Goal: Task Accomplishment & Management: Complete application form

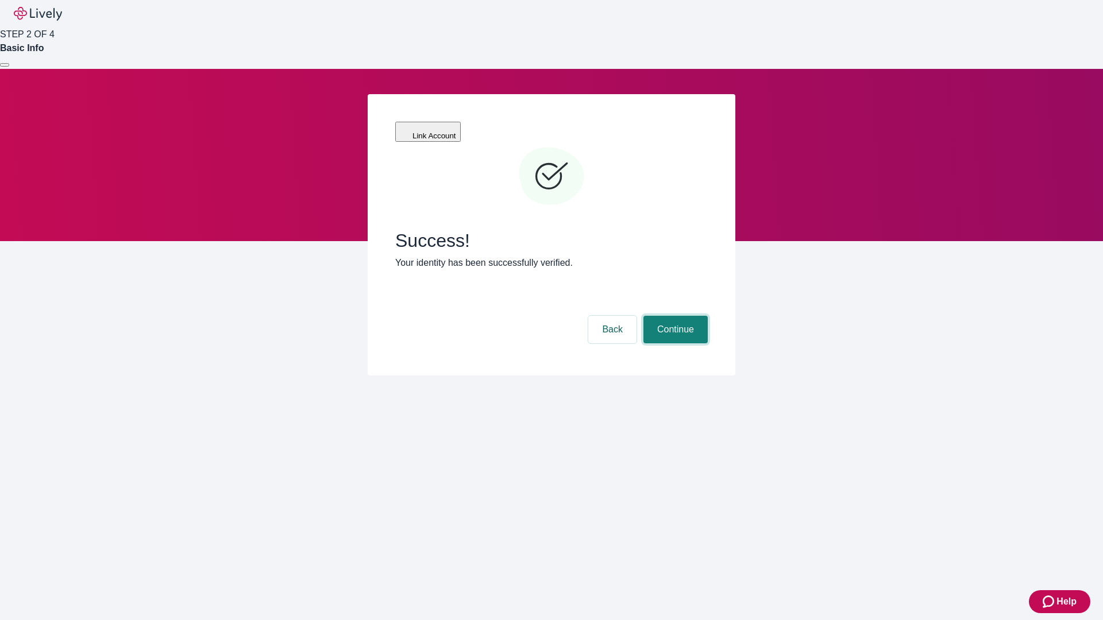
click at [674, 316] on button "Continue" at bounding box center [675, 330] width 64 height 28
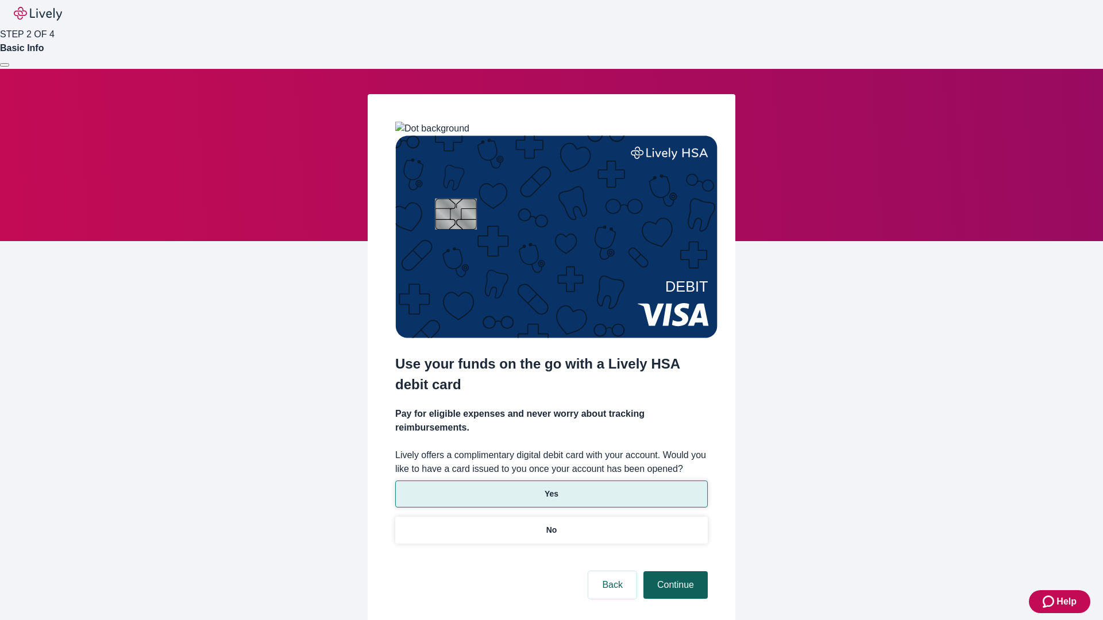
click at [551, 488] on p "Yes" at bounding box center [551, 494] width 14 height 12
click at [674, 571] on button "Continue" at bounding box center [675, 585] width 64 height 28
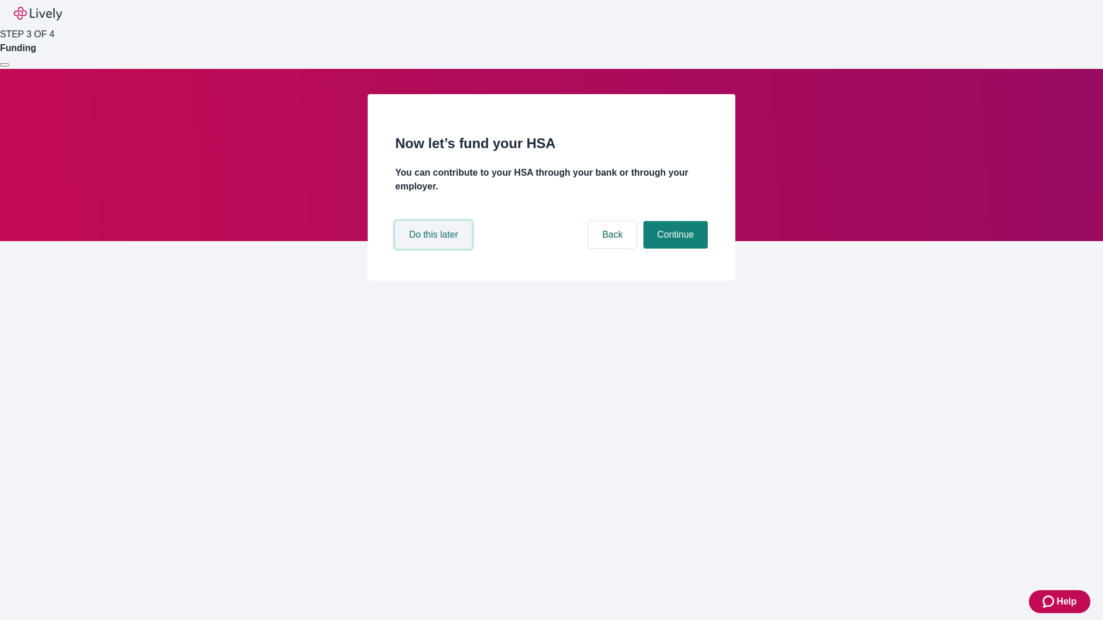
click at [435, 249] on button "Do this later" at bounding box center [433, 235] width 76 height 28
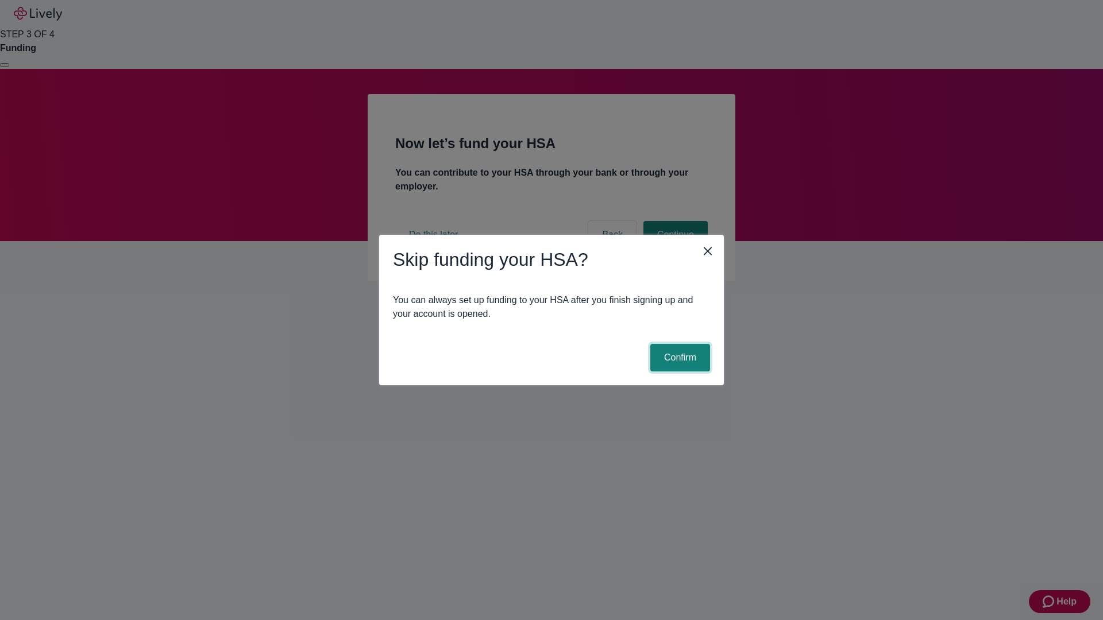
click at [678, 358] on button "Confirm" at bounding box center [680, 358] width 60 height 28
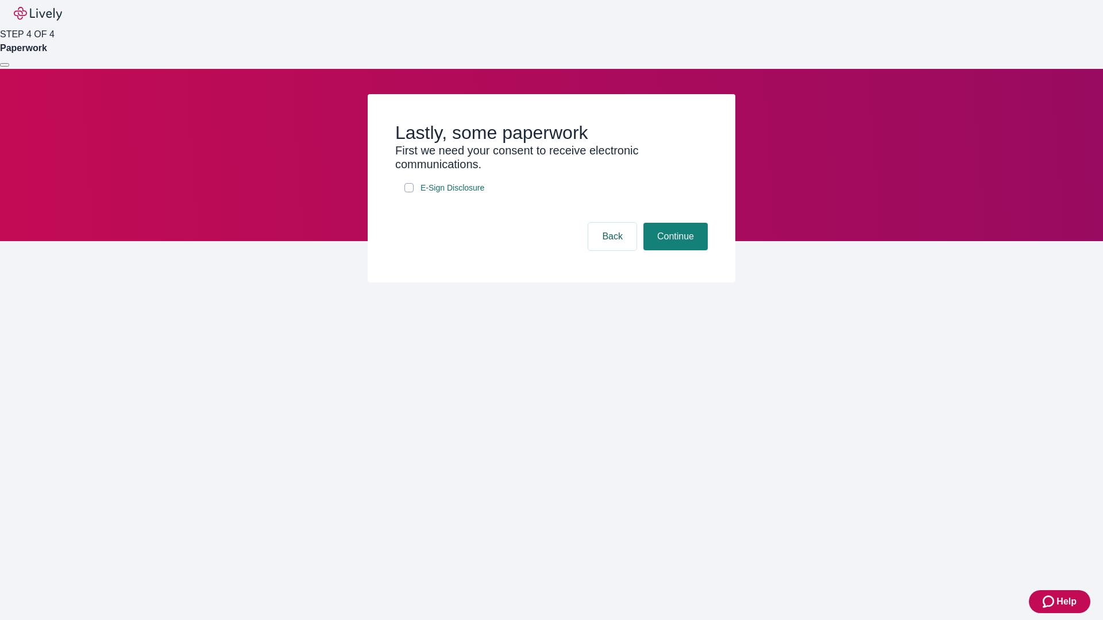
click at [409, 192] on input "E-Sign Disclosure" at bounding box center [408, 187] width 9 height 9
checkbox input "true"
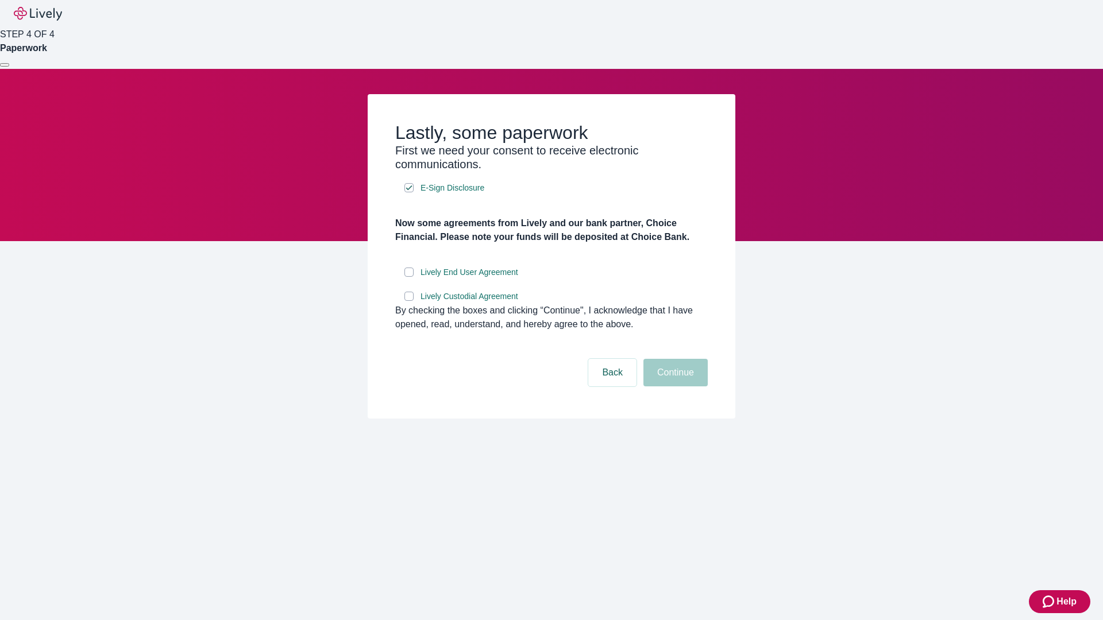
click at [409, 277] on input "Lively End User Agreement" at bounding box center [408, 272] width 9 height 9
checkbox input "true"
click at [409, 301] on input "Lively Custodial Agreement" at bounding box center [408, 296] width 9 height 9
checkbox input "true"
click at [674, 386] on button "Continue" at bounding box center [675, 373] width 64 height 28
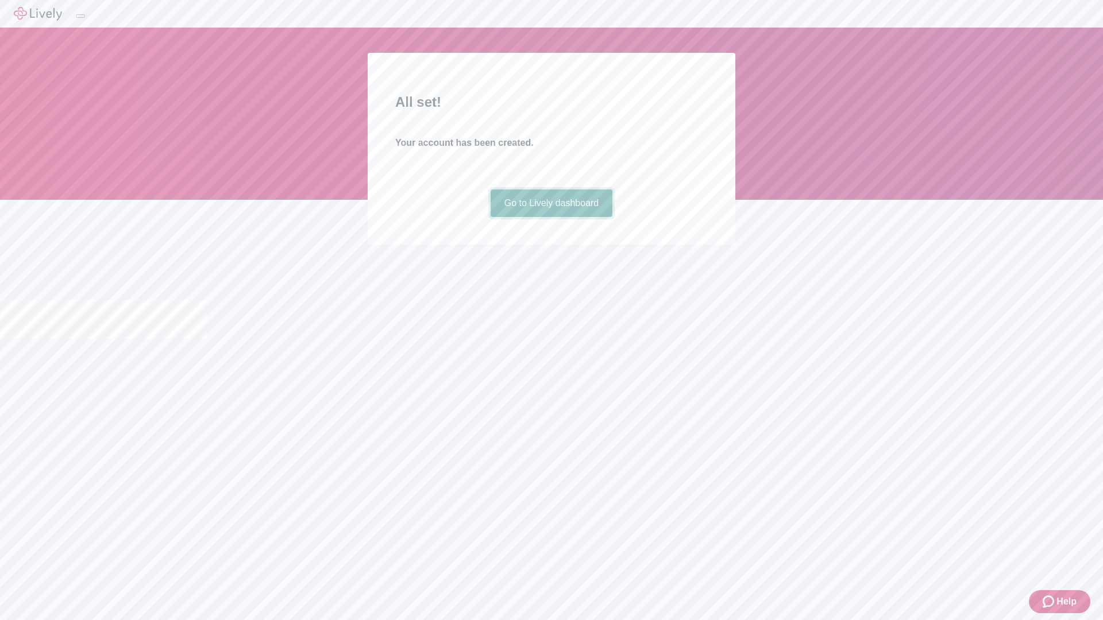
click at [551, 217] on link "Go to Lively dashboard" at bounding box center [551, 203] width 122 height 28
